Goal: Task Accomplishment & Management: Manage account settings

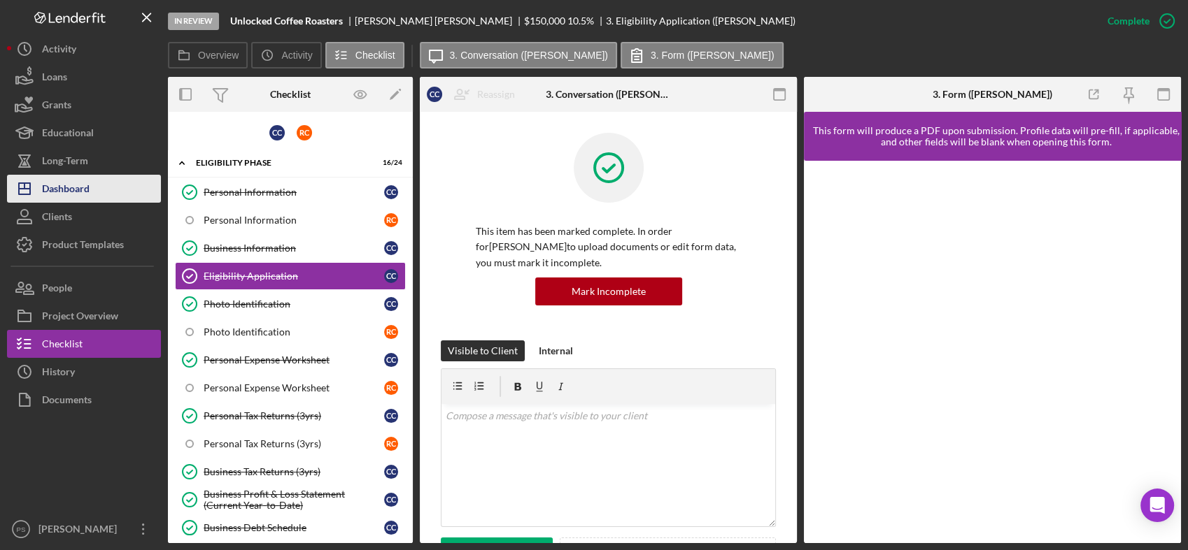
click at [57, 190] on div "Dashboard" at bounding box center [66, 190] width 48 height 31
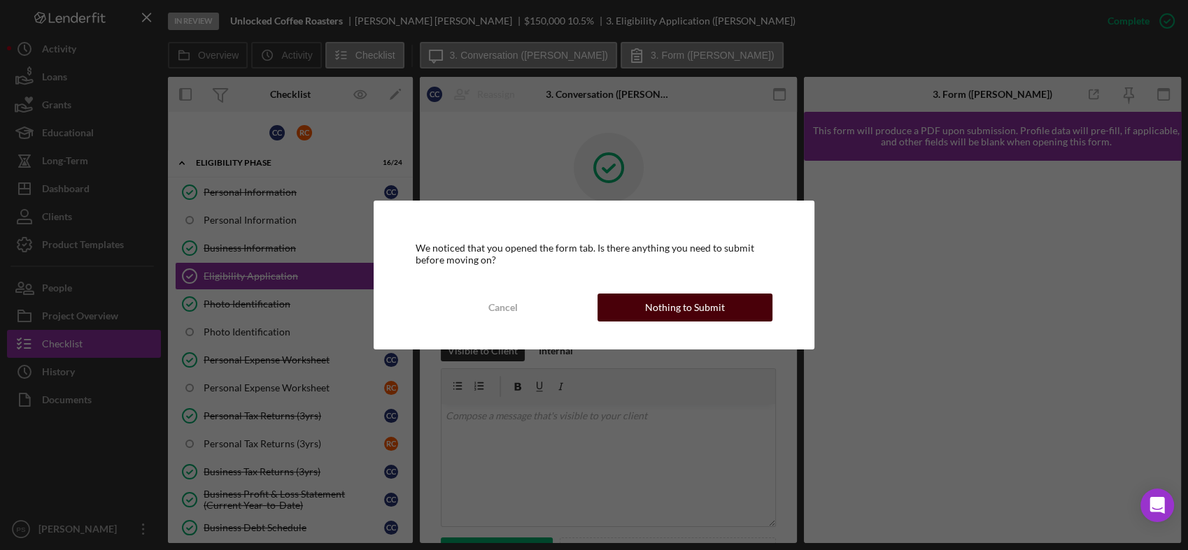
click at [644, 306] on button "Nothing to Submit" at bounding box center [684, 308] width 175 height 28
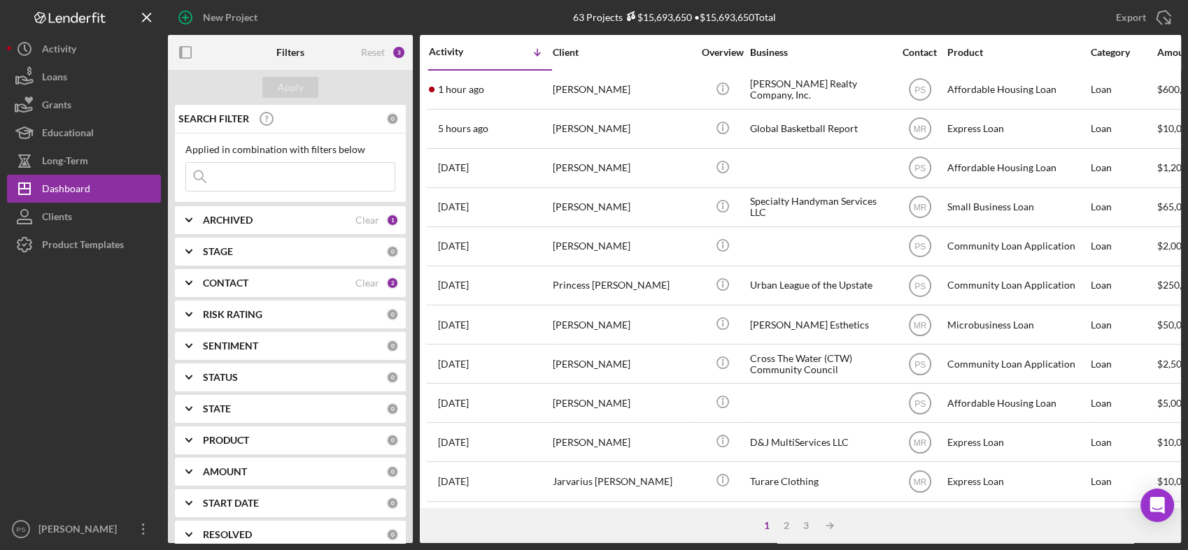
click at [230, 280] on b "CONTACT" at bounding box center [225, 283] width 45 height 11
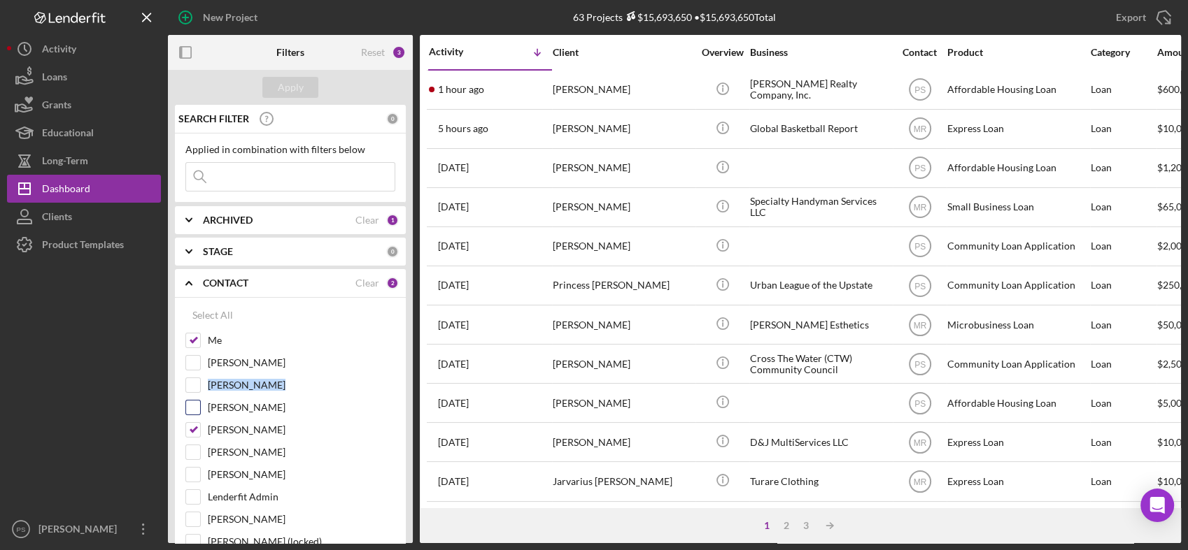
drag, startPoint x: 207, startPoint y: 392, endPoint x: 201, endPoint y: 408, distance: 17.0
click at [201, 408] on div "Me [PERSON_NAME] [PERSON_NAME] [PERSON_NAME] [PERSON_NAME] [PERSON_NAME] [PERSO…" at bounding box center [290, 557] width 210 height 448
drag, startPoint x: 201, startPoint y: 408, endPoint x: 194, endPoint y: 427, distance: 19.7
click at [194, 427] on input "[PERSON_NAME]" at bounding box center [193, 430] width 14 height 14
checkbox input "false"
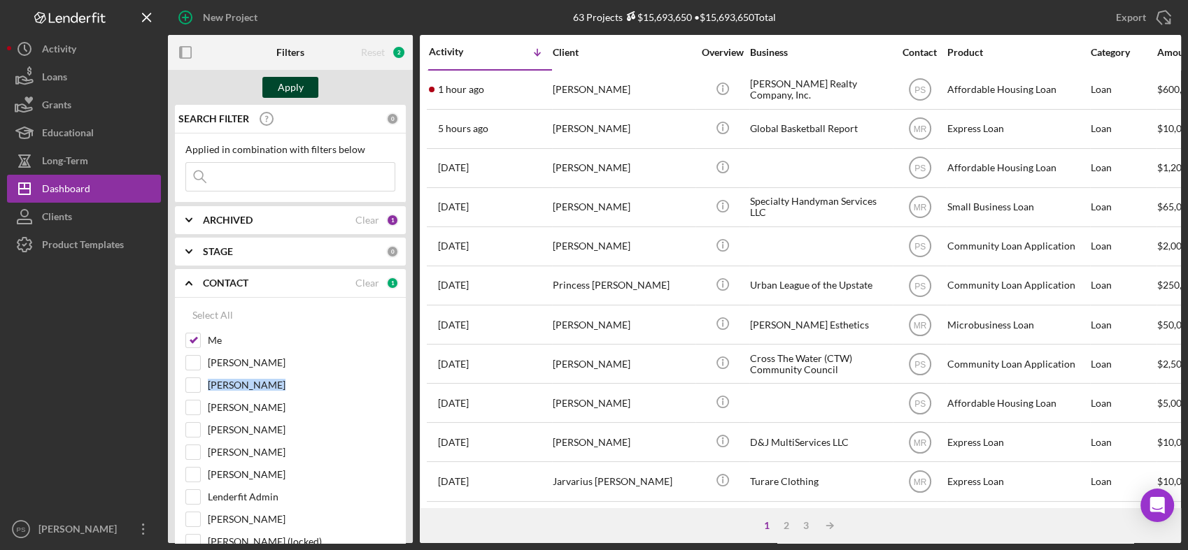
click at [302, 83] on button "Apply" at bounding box center [290, 87] width 56 height 21
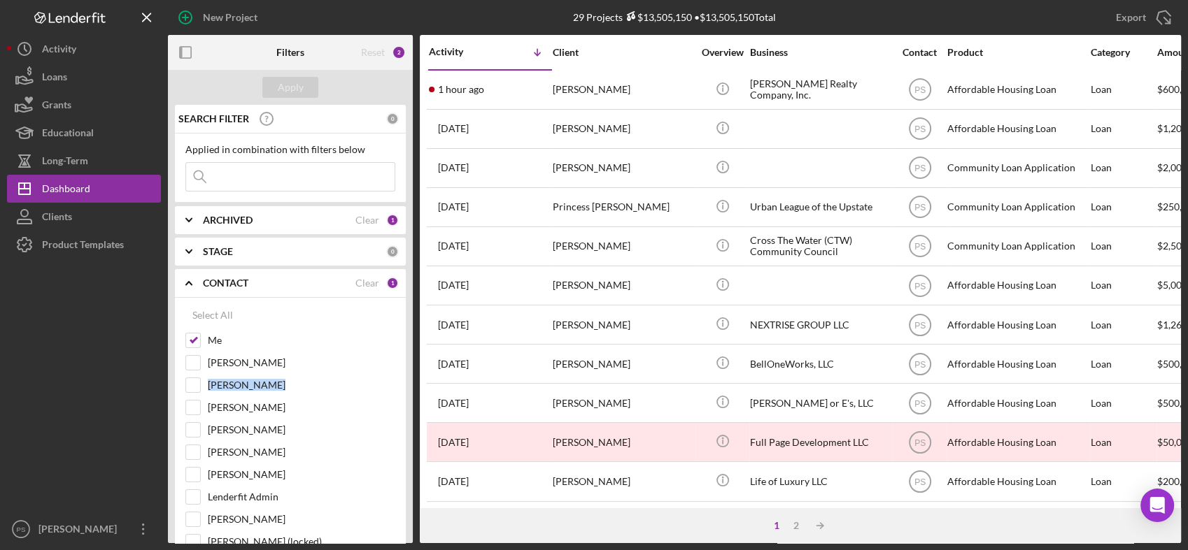
click at [210, 252] on b "STAGE" at bounding box center [218, 251] width 30 height 11
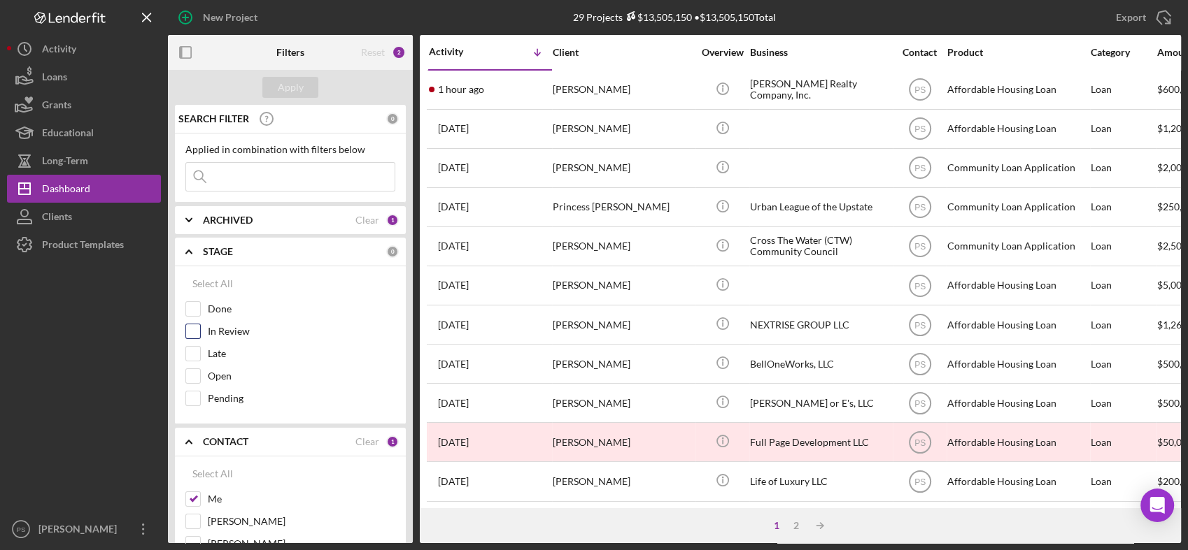
click at [218, 330] on label "In Review" at bounding box center [301, 332] width 187 height 14
click at [200, 330] on input "In Review" at bounding box center [193, 332] width 14 height 14
checkbox input "true"
click at [211, 355] on label "Late" at bounding box center [301, 354] width 187 height 14
click at [200, 355] on input "Late" at bounding box center [193, 354] width 14 height 14
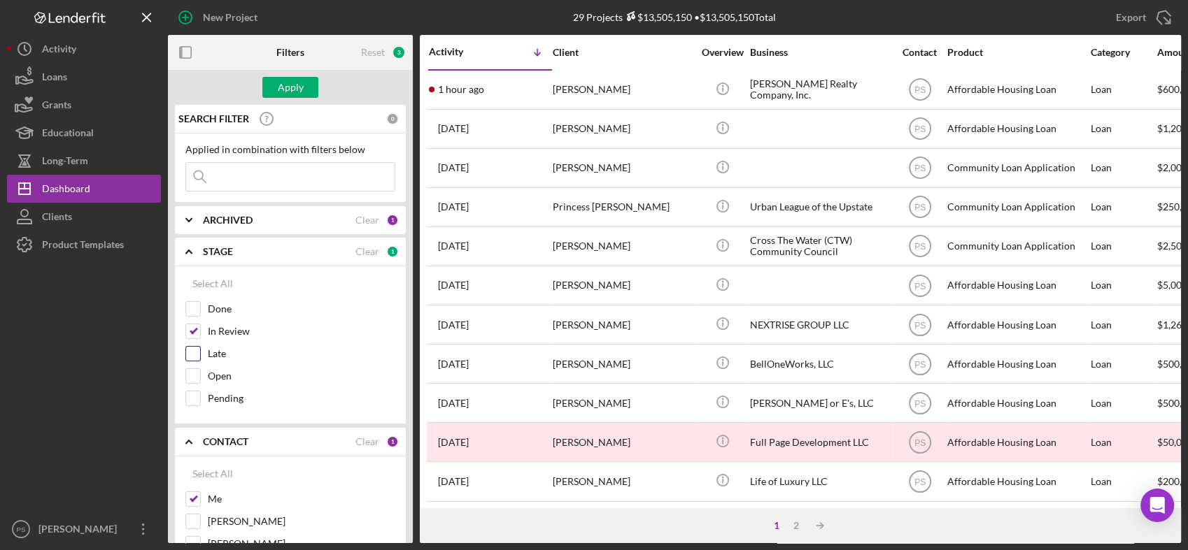
checkbox input "true"
click at [211, 374] on label "Open" at bounding box center [301, 376] width 187 height 14
click at [200, 374] on input "Open" at bounding box center [193, 376] width 14 height 14
checkbox input "true"
click at [289, 90] on div "Apply" at bounding box center [291, 87] width 26 height 21
